Goal: Task Accomplishment & Management: Manage account settings

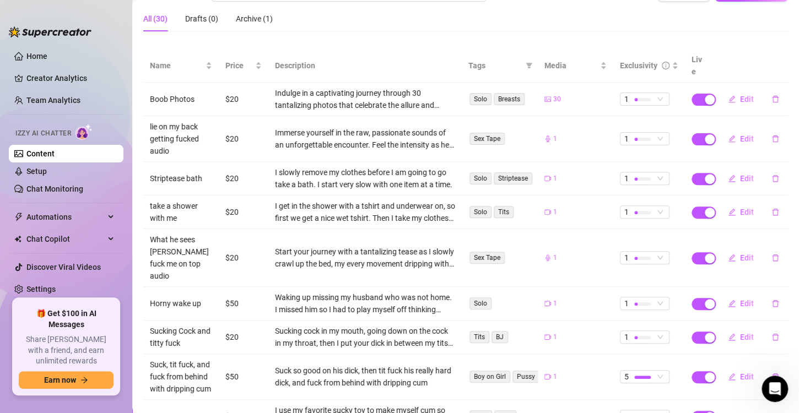
scroll to position [215, 0]
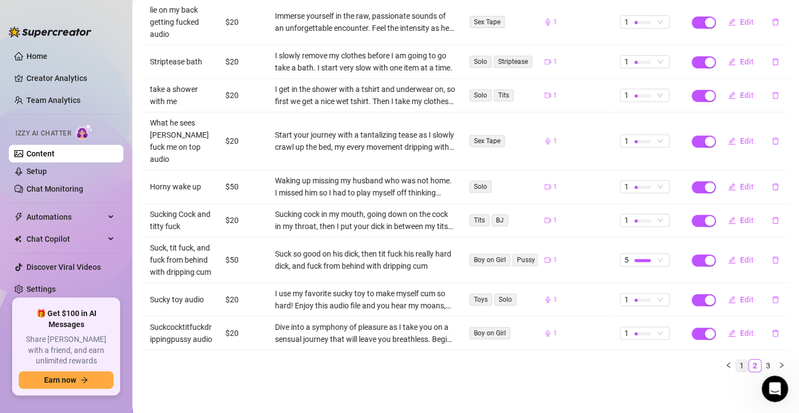
click at [735, 366] on link "1" at bounding box center [741, 366] width 12 height 12
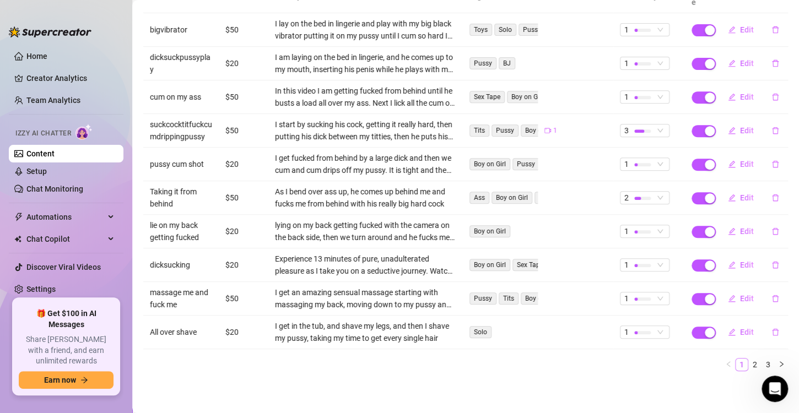
scroll to position [154, 0]
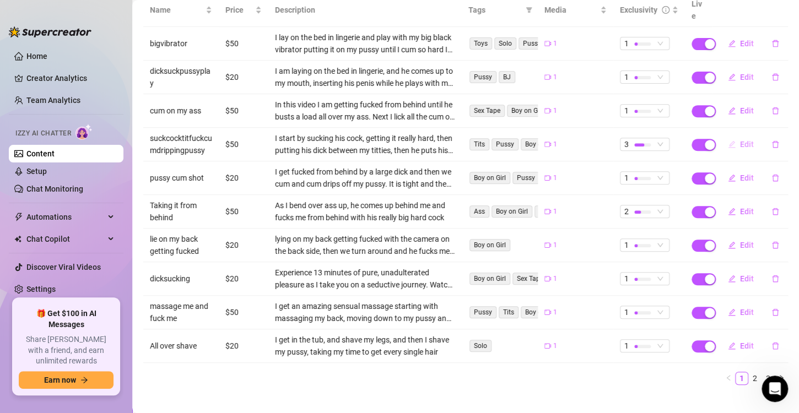
click at [740, 140] on span "Edit" at bounding box center [747, 144] width 14 height 9
type textarea "Prepare to be enthralled as I take you on a journey of pure, unfiltered passion…"
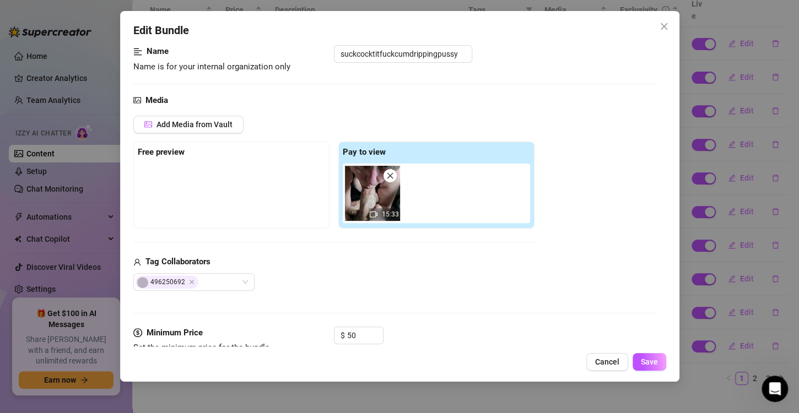
scroll to position [165, 0]
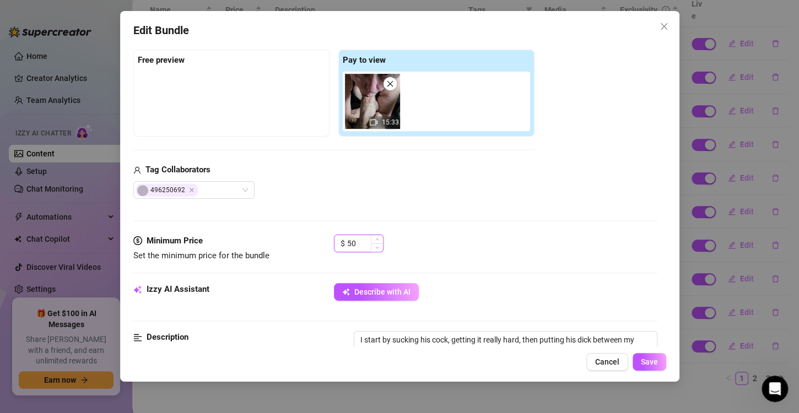
click at [347, 242] on input "50" at bounding box center [365, 243] width 36 height 17
type input "80"
click at [423, 261] on div "$ 80" at bounding box center [495, 249] width 323 height 28
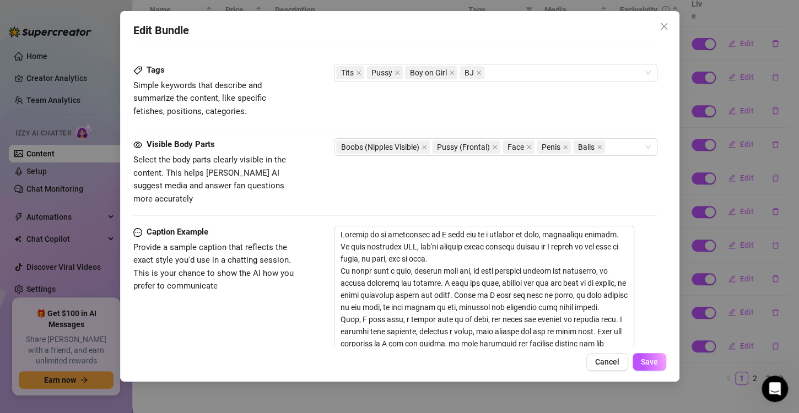
scroll to position [606, 0]
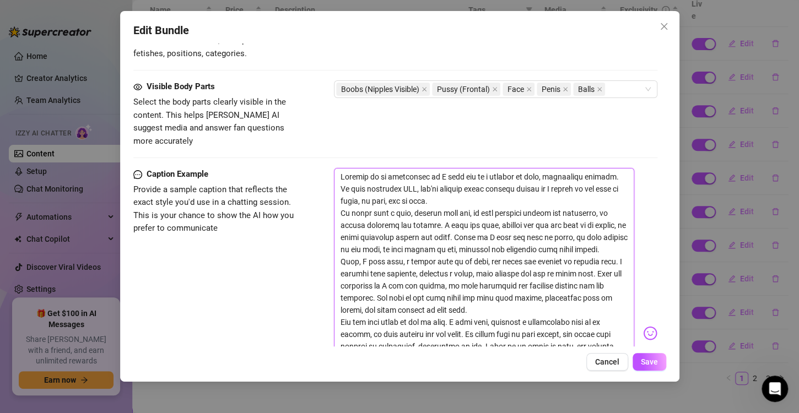
click at [426, 227] on textarea at bounding box center [484, 328] width 300 height 321
click at [646, 362] on span "Save" at bounding box center [649, 362] width 17 height 9
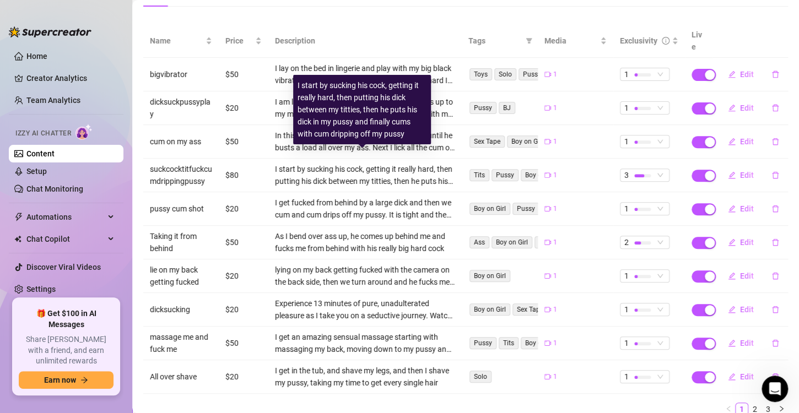
scroll to position [154, 0]
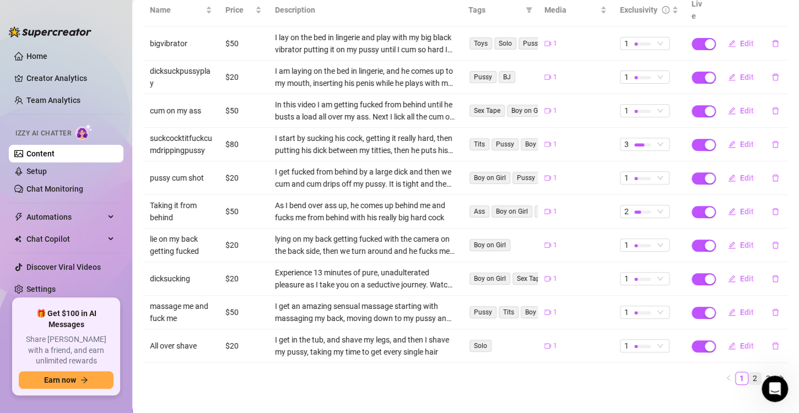
click at [749, 372] on link "2" at bounding box center [755, 378] width 12 height 12
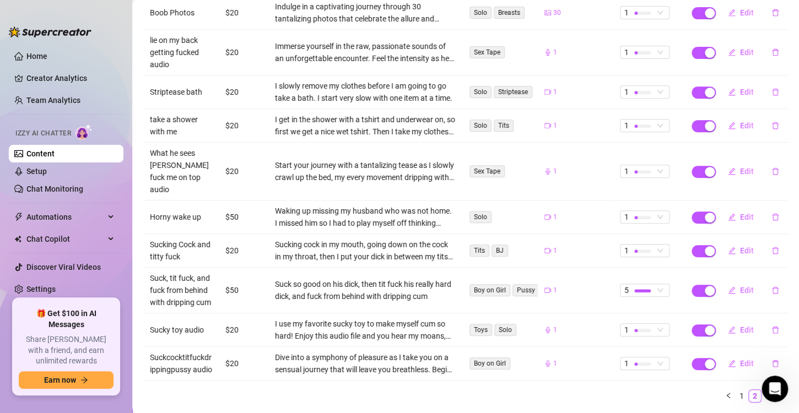
scroll to position [215, 0]
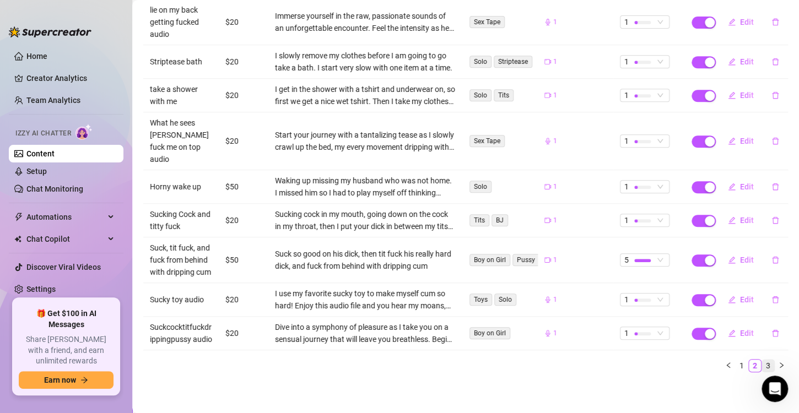
click at [762, 366] on link "3" at bounding box center [768, 366] width 12 height 12
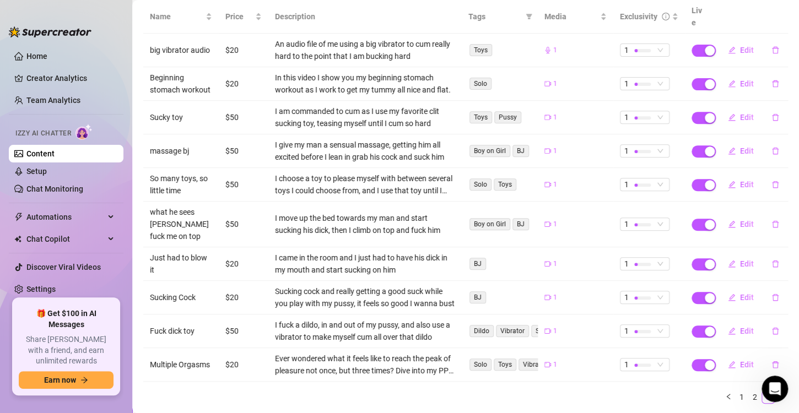
scroll to position [167, 0]
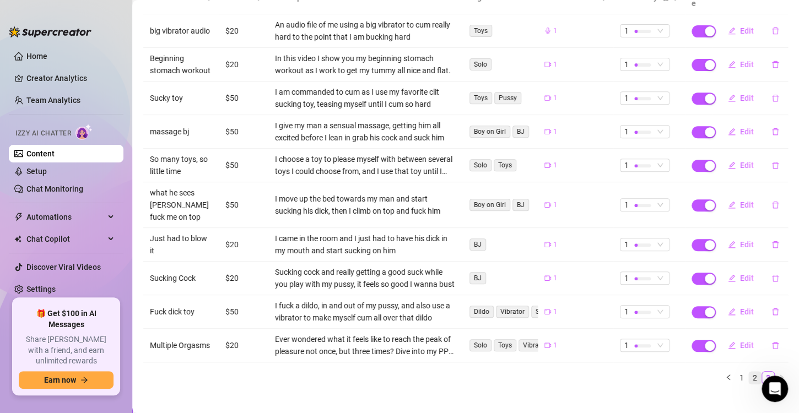
click at [749, 372] on link "2" at bounding box center [755, 378] width 12 height 12
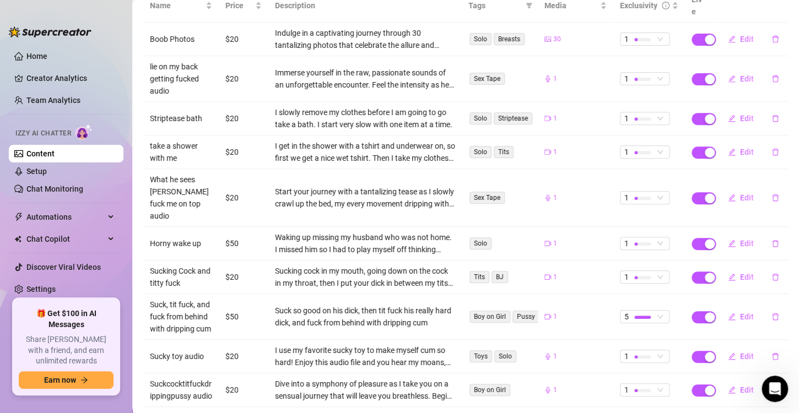
scroll to position [215, 0]
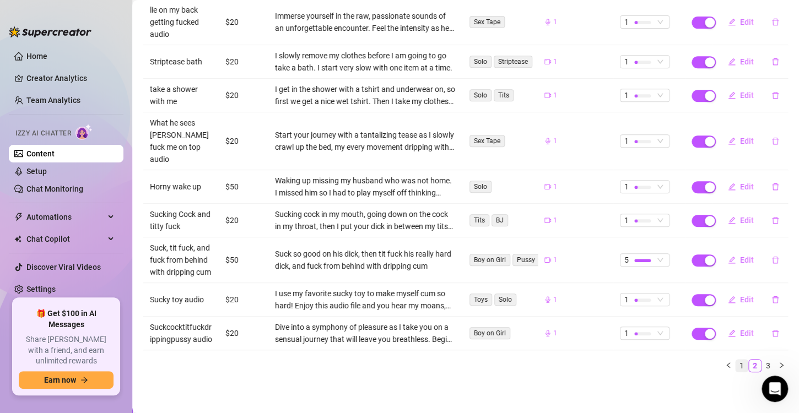
click at [735, 365] on link "1" at bounding box center [741, 366] width 12 height 12
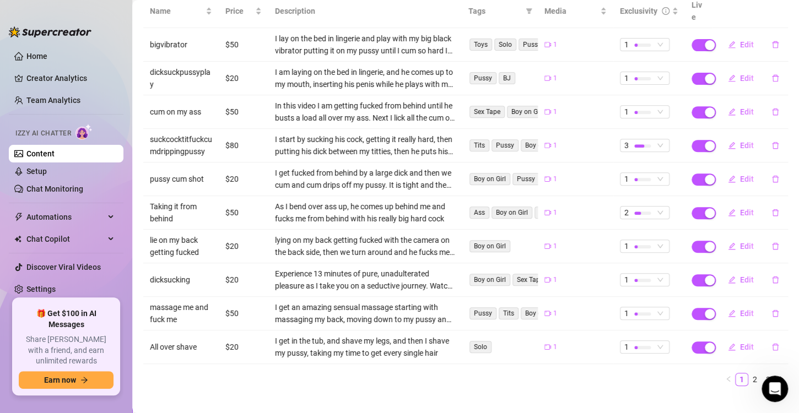
scroll to position [154, 0]
click at [749, 372] on link "2" at bounding box center [755, 378] width 12 height 12
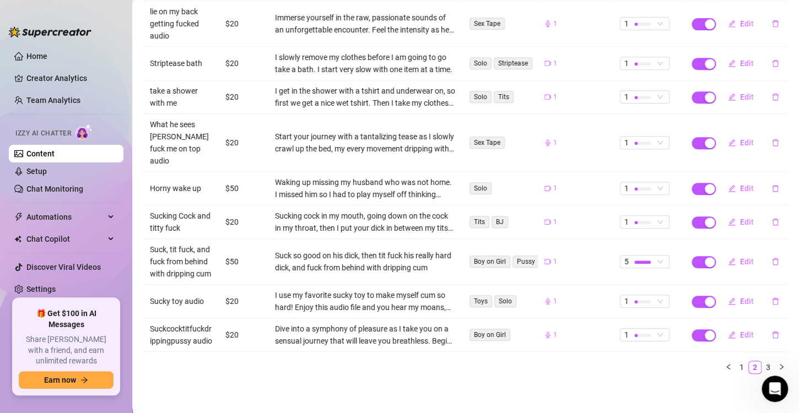
scroll to position [215, 0]
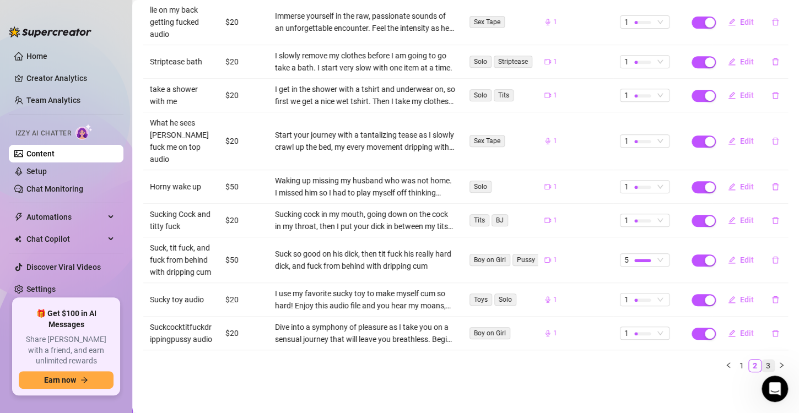
click at [762, 365] on link "3" at bounding box center [768, 366] width 12 height 12
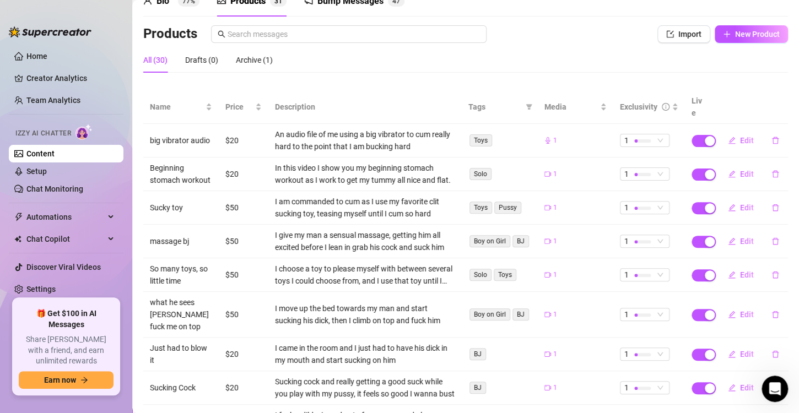
scroll to position [57, 0]
click at [740, 170] on span "Edit" at bounding box center [747, 174] width 14 height 9
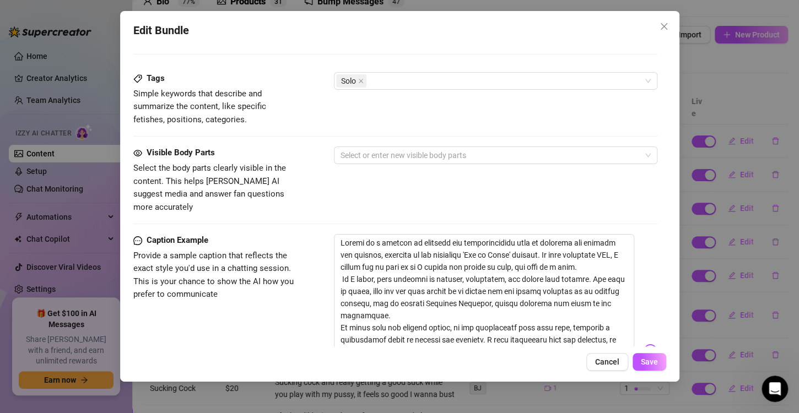
scroll to position [606, 0]
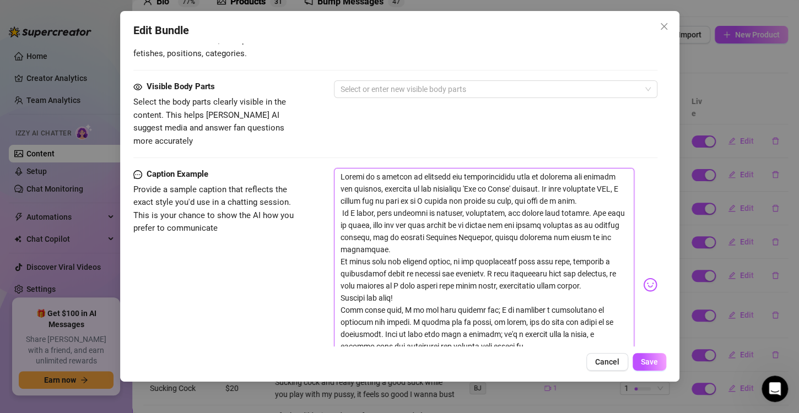
click at [440, 230] on textarea at bounding box center [484, 280] width 300 height 224
click at [610, 361] on span "Cancel" at bounding box center [607, 362] width 24 height 9
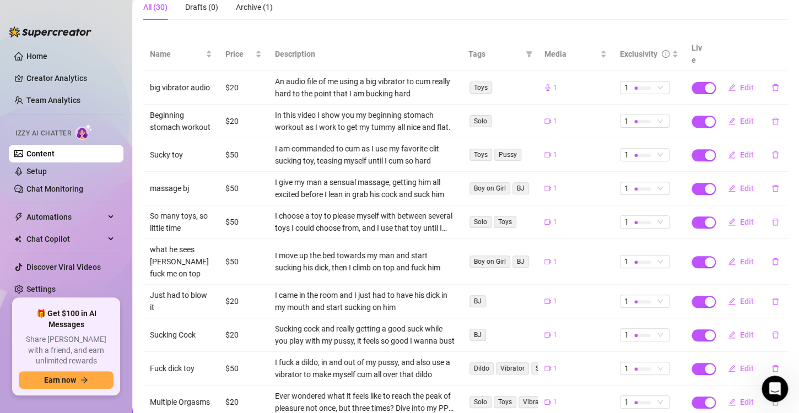
scroll to position [165, 0]
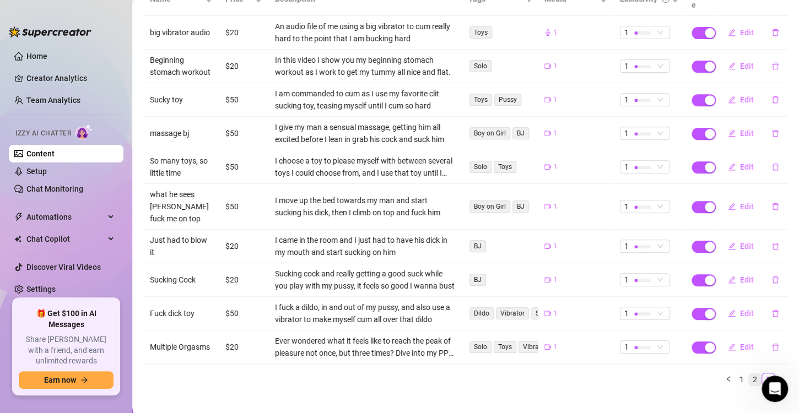
click at [749, 374] on link "2" at bounding box center [755, 380] width 12 height 12
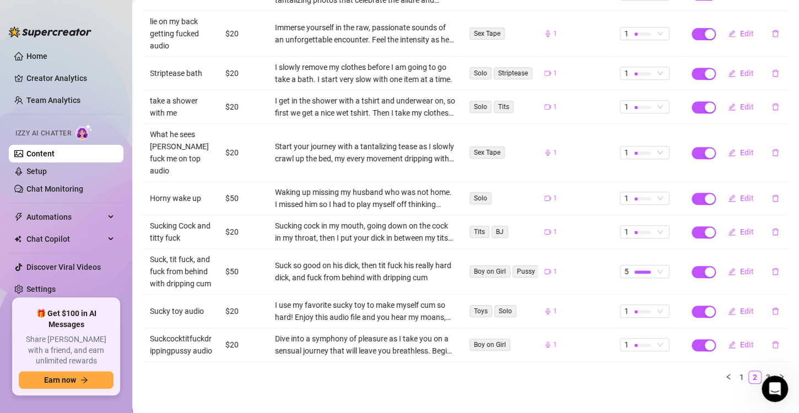
scroll to position [215, 0]
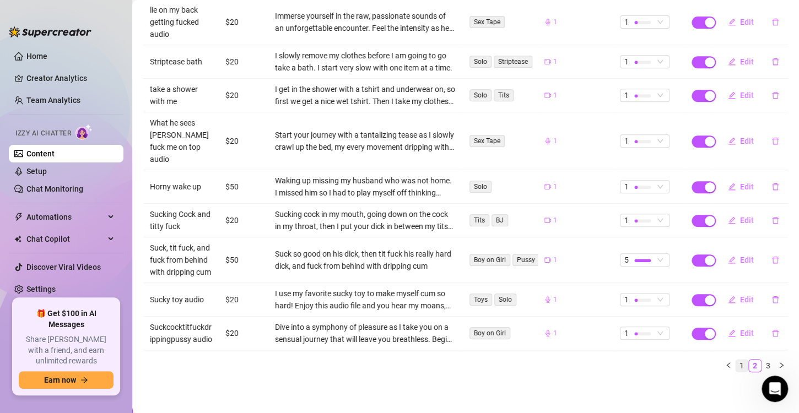
click at [735, 364] on link "1" at bounding box center [741, 366] width 12 height 12
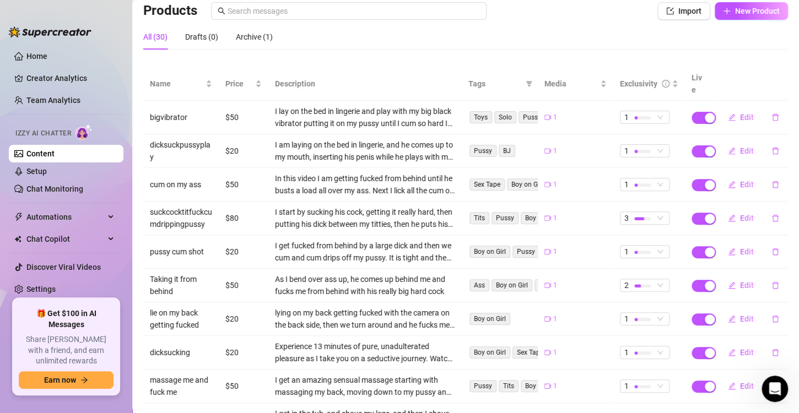
scroll to position [99, 0]
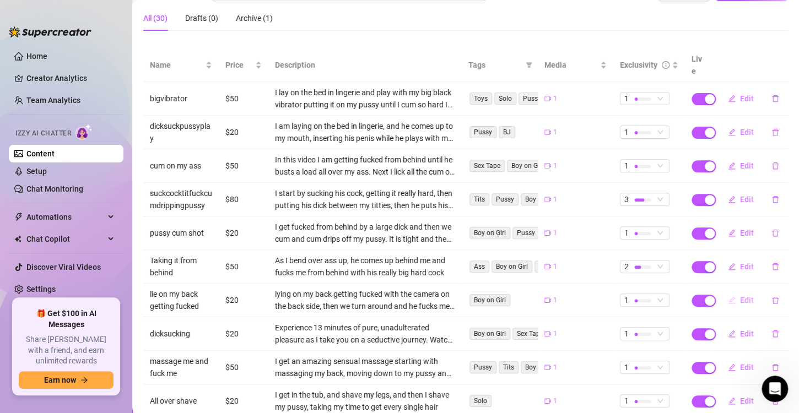
click at [740, 296] on span "Edit" at bounding box center [747, 300] width 14 height 9
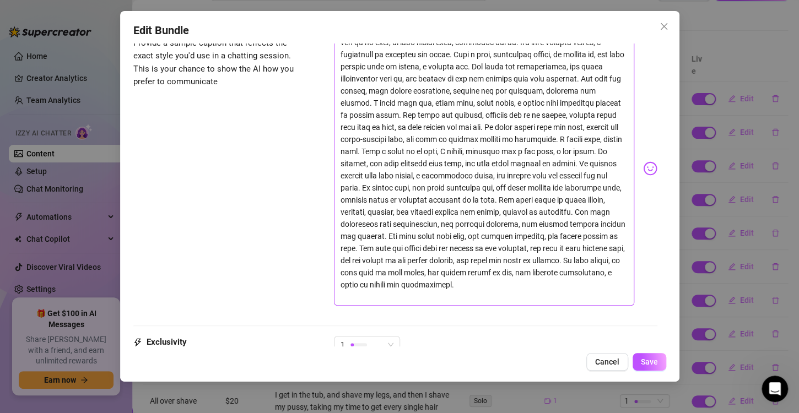
scroll to position [771, 0]
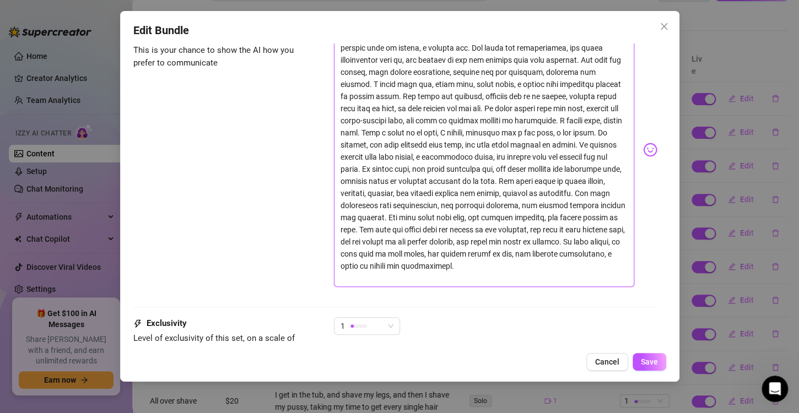
click at [521, 191] on textarea at bounding box center [484, 145] width 300 height 284
click at [607, 359] on span "Cancel" at bounding box center [607, 362] width 24 height 9
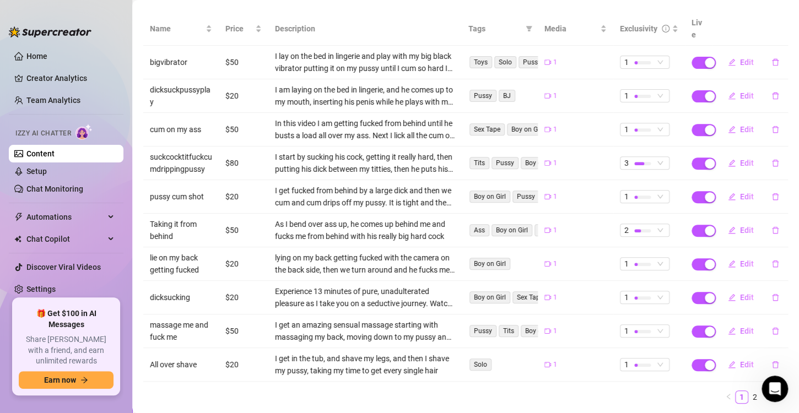
scroll to position [154, 0]
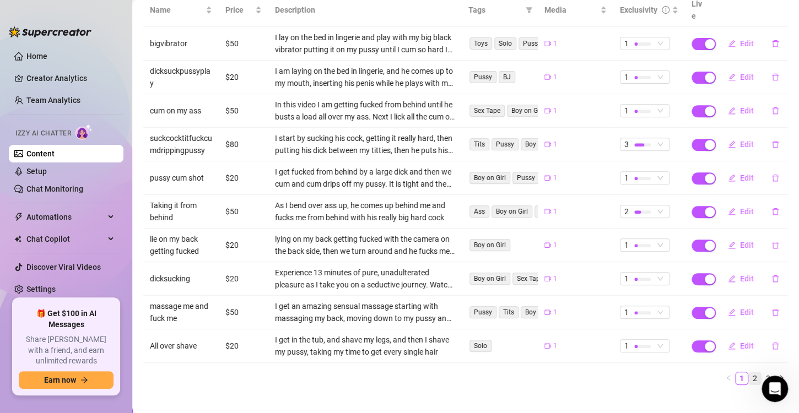
click at [749, 372] on link "2" at bounding box center [755, 378] width 12 height 12
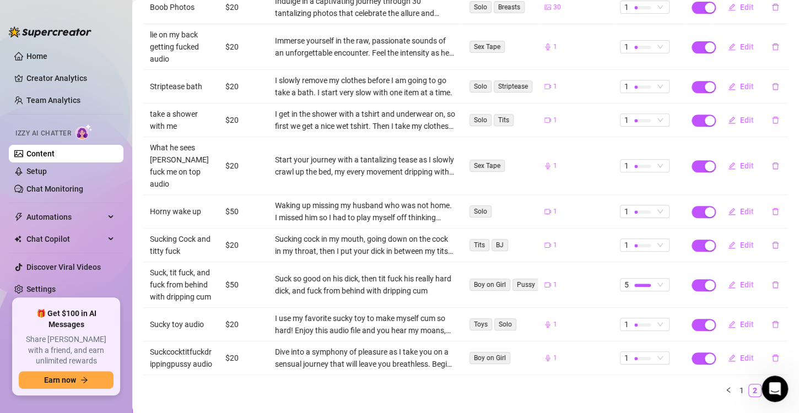
scroll to position [215, 0]
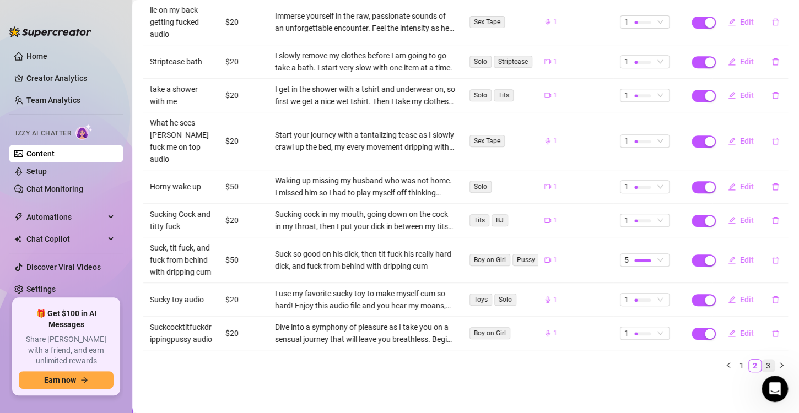
click at [762, 363] on link "3" at bounding box center [768, 366] width 12 height 12
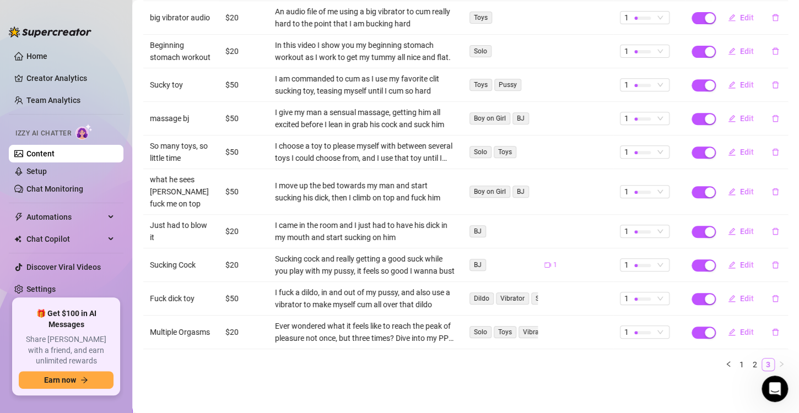
scroll to position [167, 0]
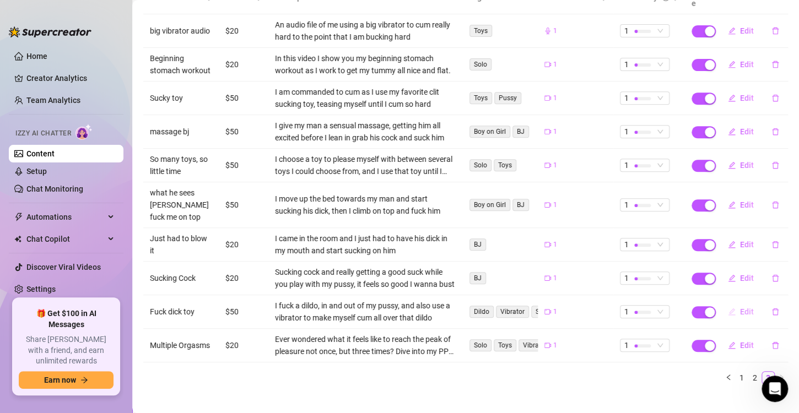
click at [740, 307] on span "Edit" at bounding box center [747, 311] width 14 height 9
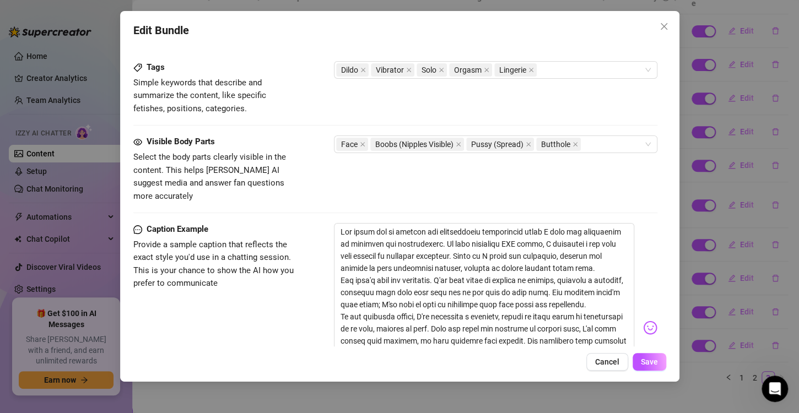
scroll to position [606, 0]
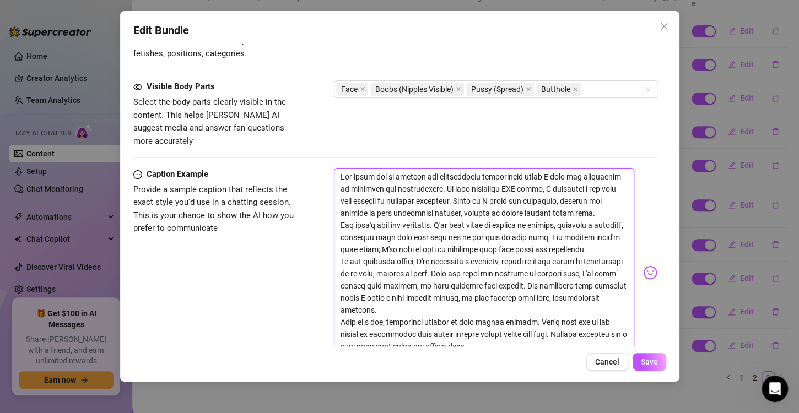
click at [477, 245] on textarea at bounding box center [484, 267] width 300 height 199
click at [607, 360] on span "Cancel" at bounding box center [607, 362] width 24 height 9
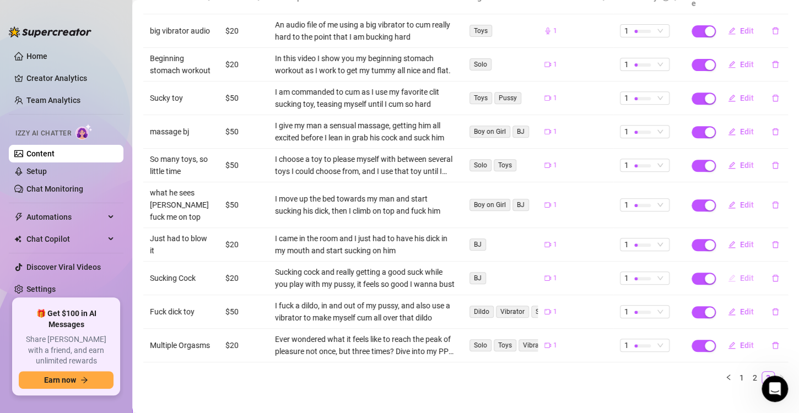
click at [740, 274] on span "Edit" at bounding box center [747, 278] width 14 height 9
type textarea "Get ready for a double dose of pleasure as I take you on a wild ride with my mo…"
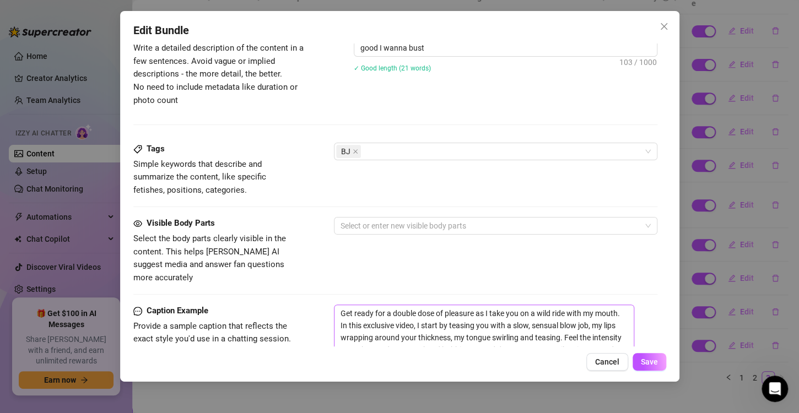
scroll to position [551, 0]
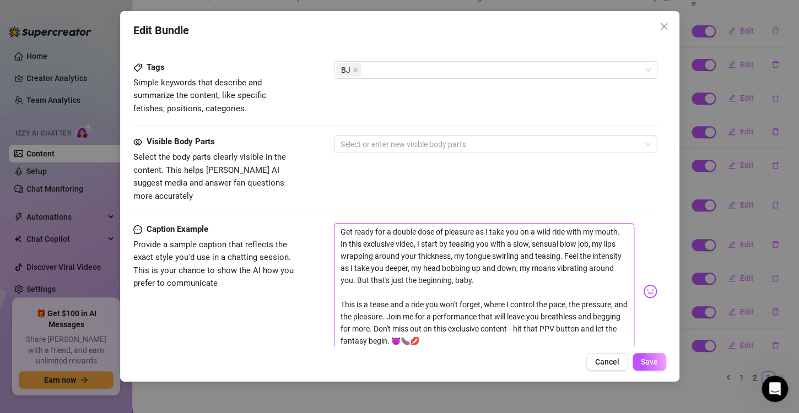
click at [421, 237] on textarea "Get ready for a double dose of pleasure as I take you on a wild ride with my mo…" at bounding box center [484, 286] width 300 height 127
click at [602, 366] on span "Cancel" at bounding box center [607, 362] width 24 height 9
